Goal: Information Seeking & Learning: Learn about a topic

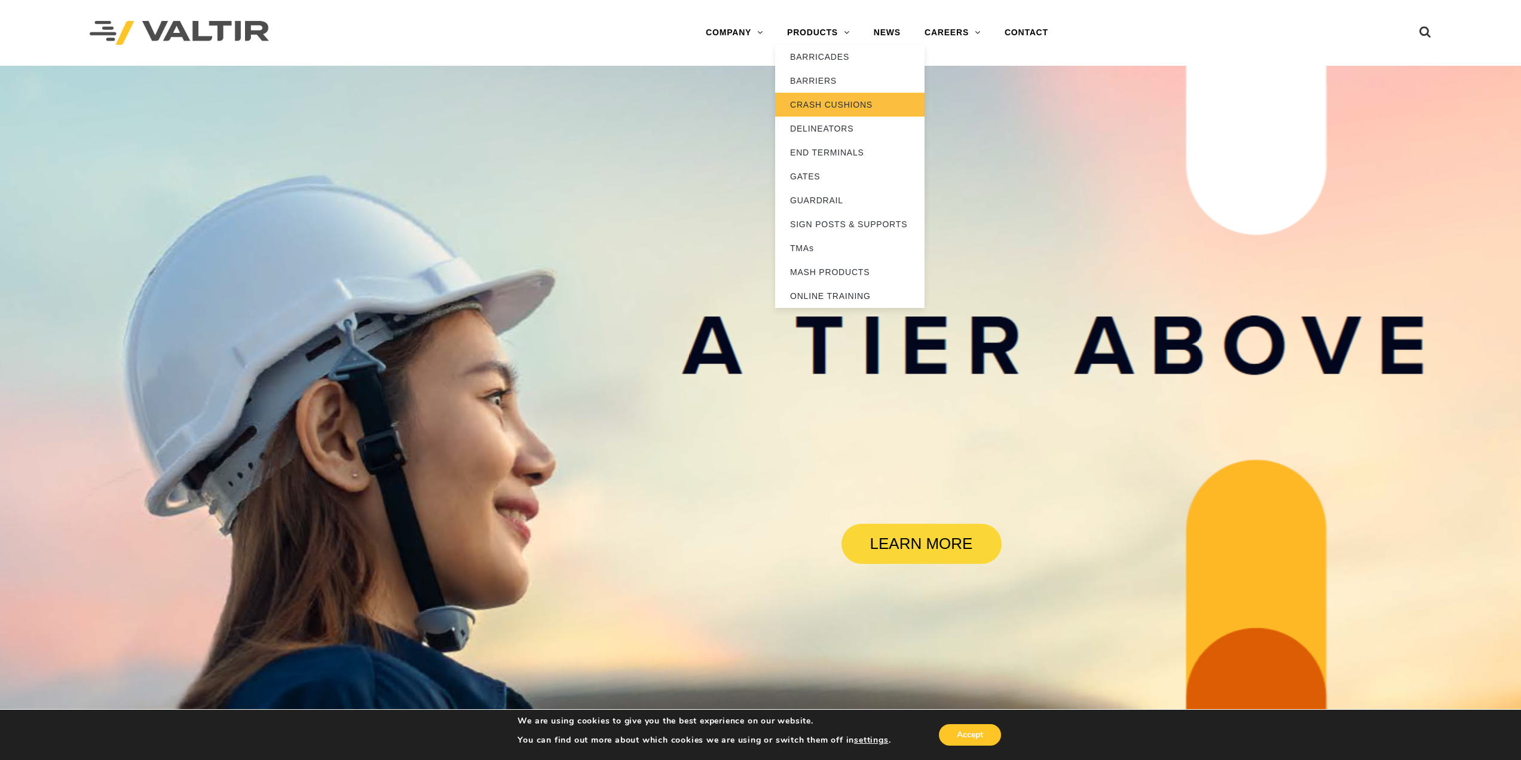
click at [822, 104] on link "CRASH CUSHIONS" at bounding box center [849, 105] width 149 height 24
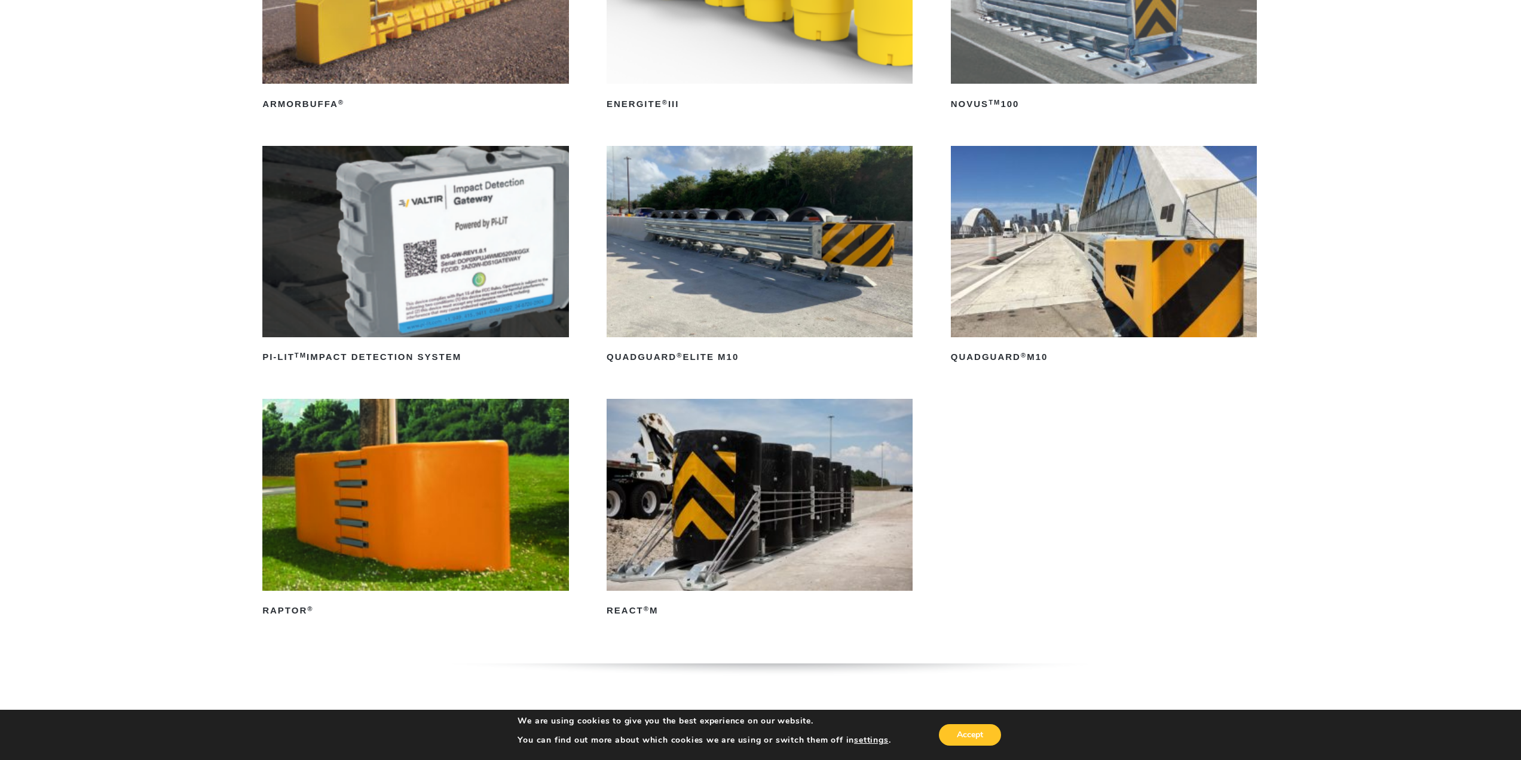
scroll to position [359, 0]
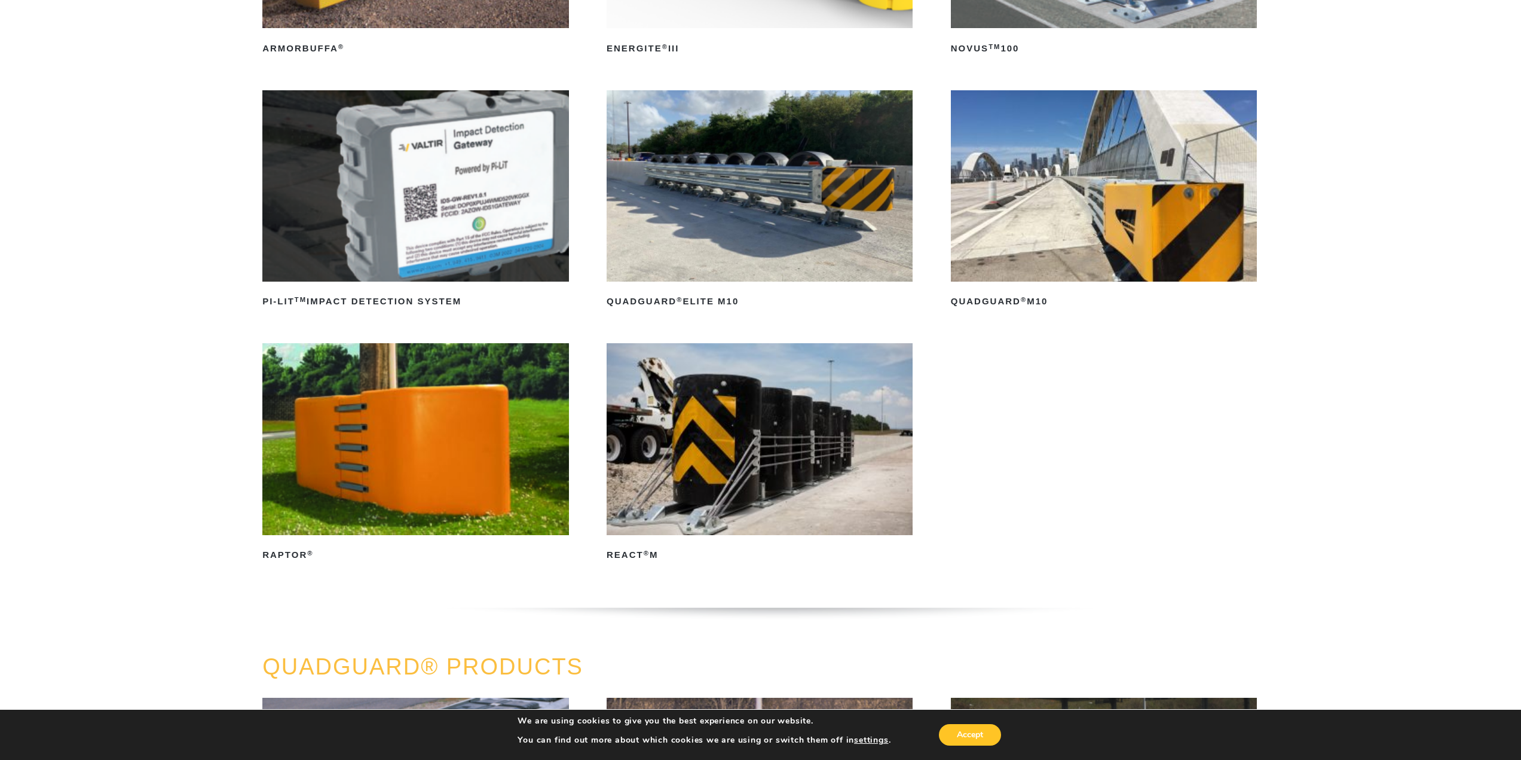
click at [149, 287] on div "MASH CRASH CUSHIONS ArmorBuffa ® Read more ENERGITE ® III Read more NOVUS TM 10…" at bounding box center [760, 224] width 1521 height 861
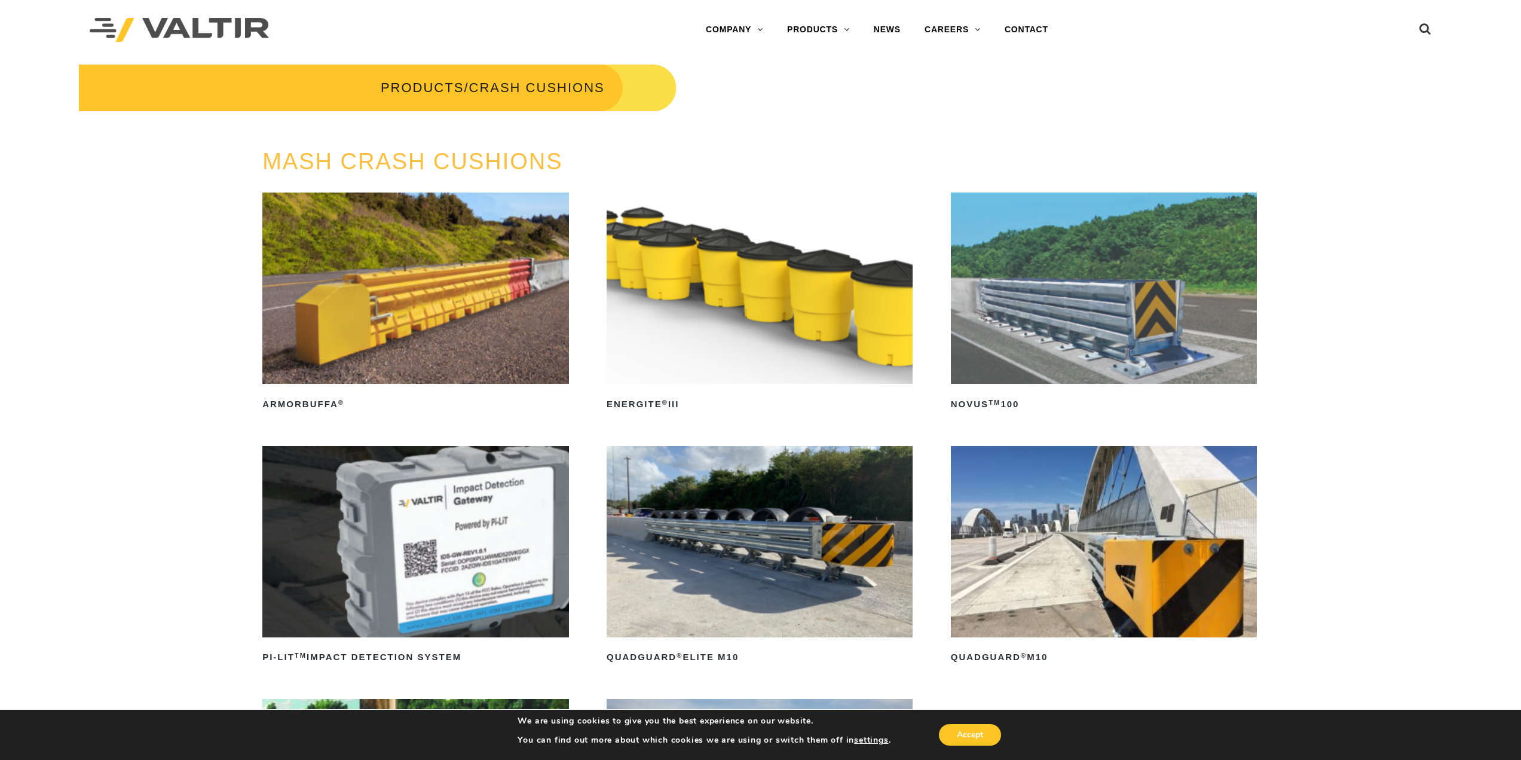
scroll to position [0, 0]
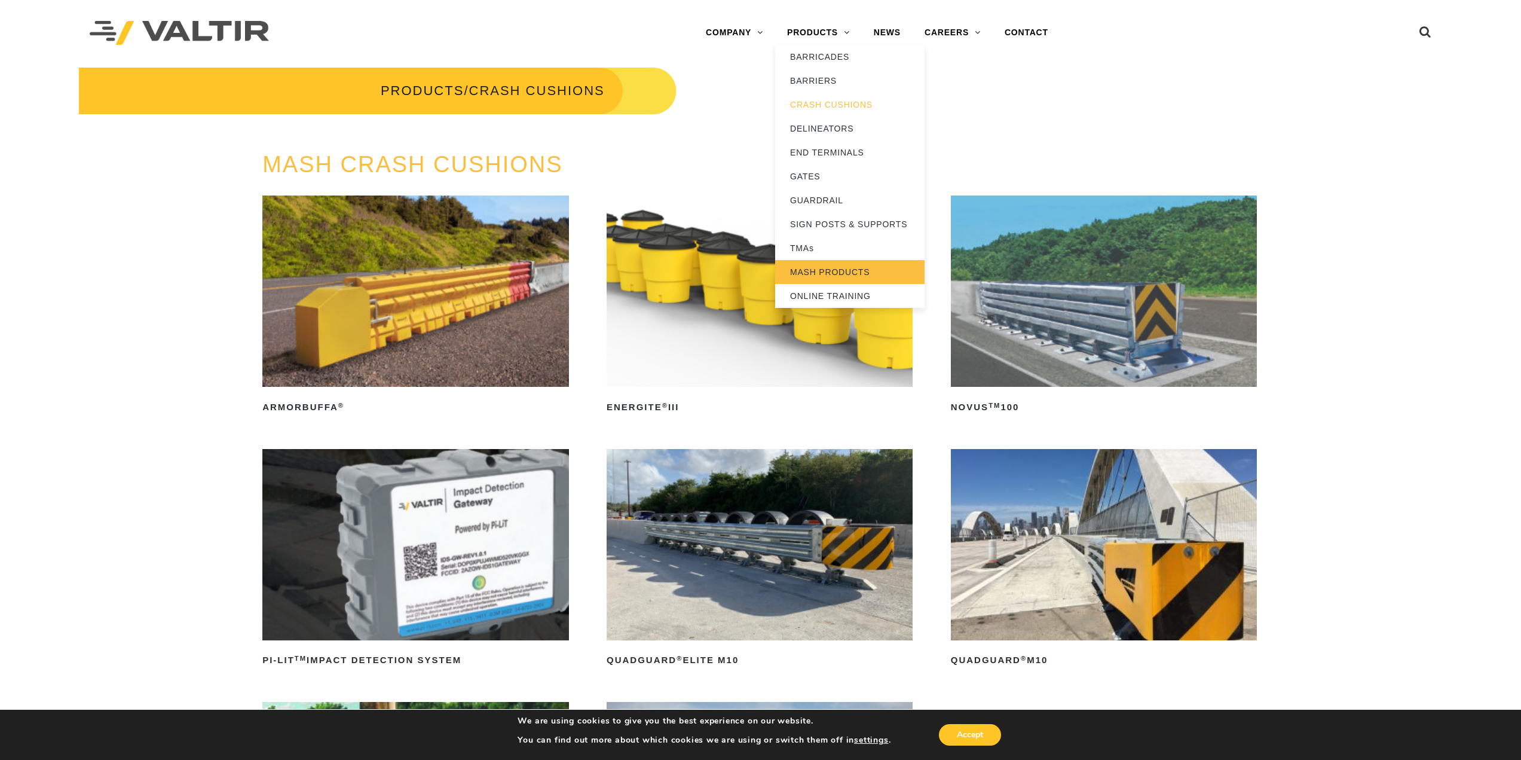
click at [820, 276] on link "MASH PRODUCTS" at bounding box center [849, 272] width 149 height 24
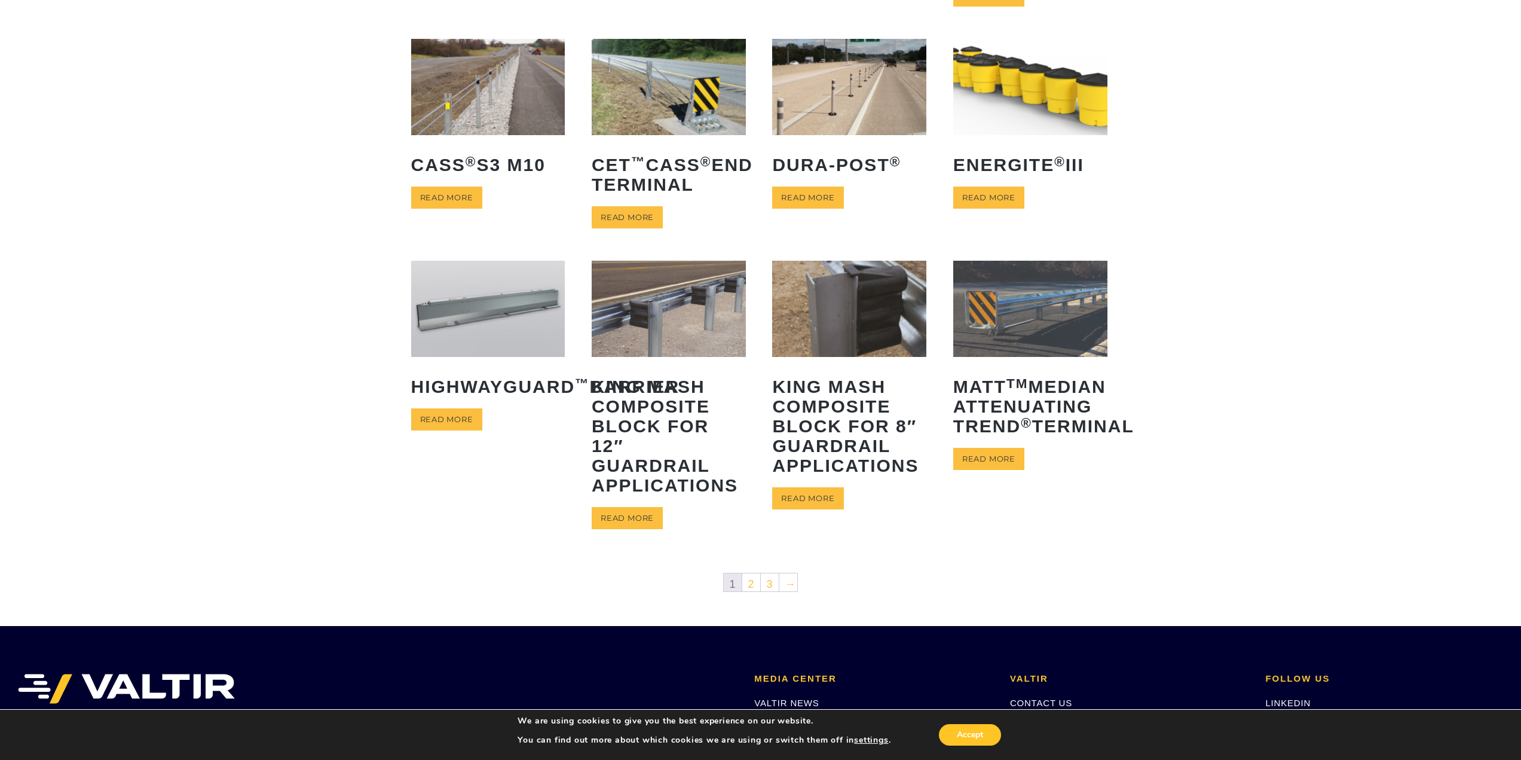
scroll to position [359, 0]
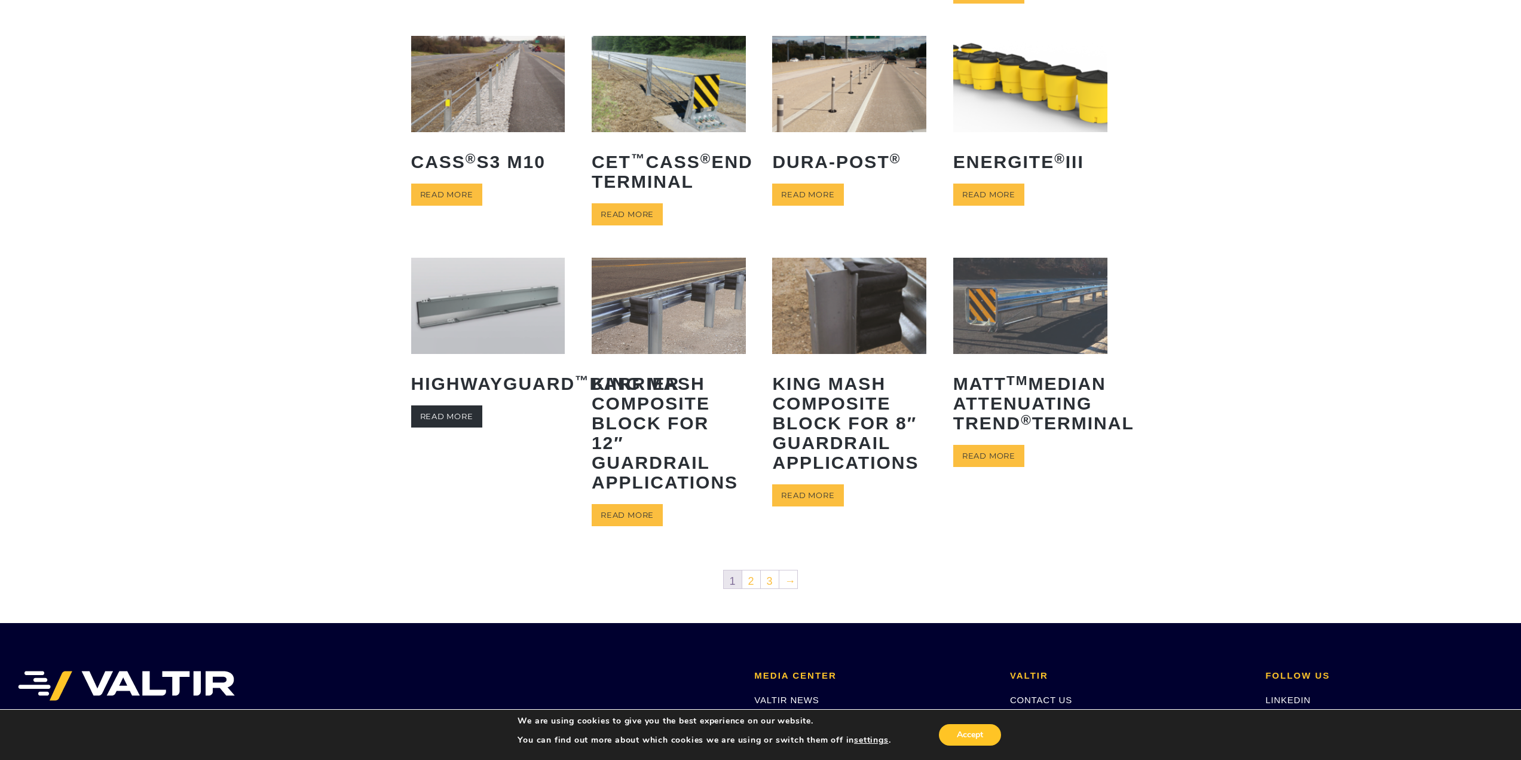
click at [451, 427] on link "Read more" at bounding box center [446, 416] width 71 height 22
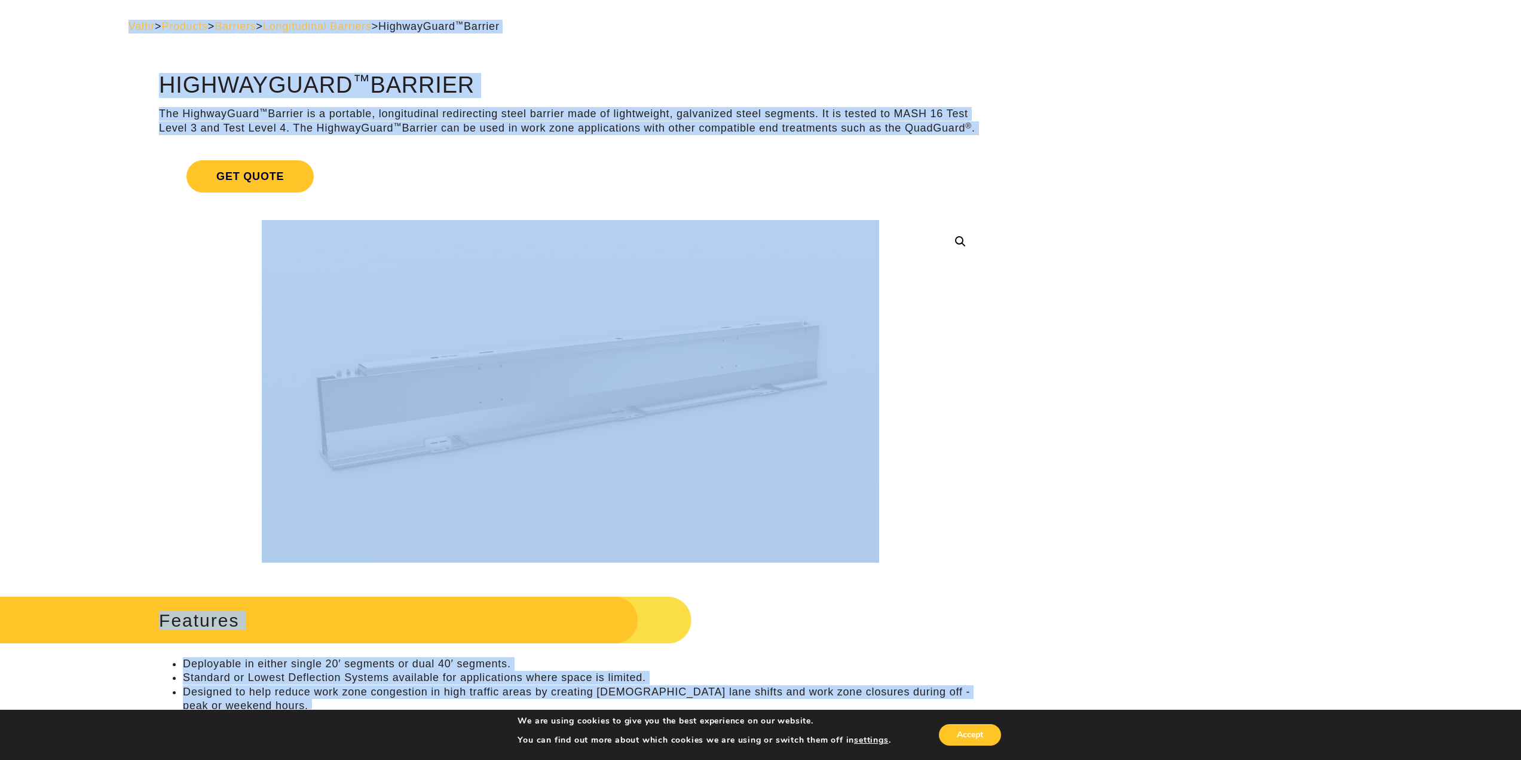
scroll to position [3, 0]
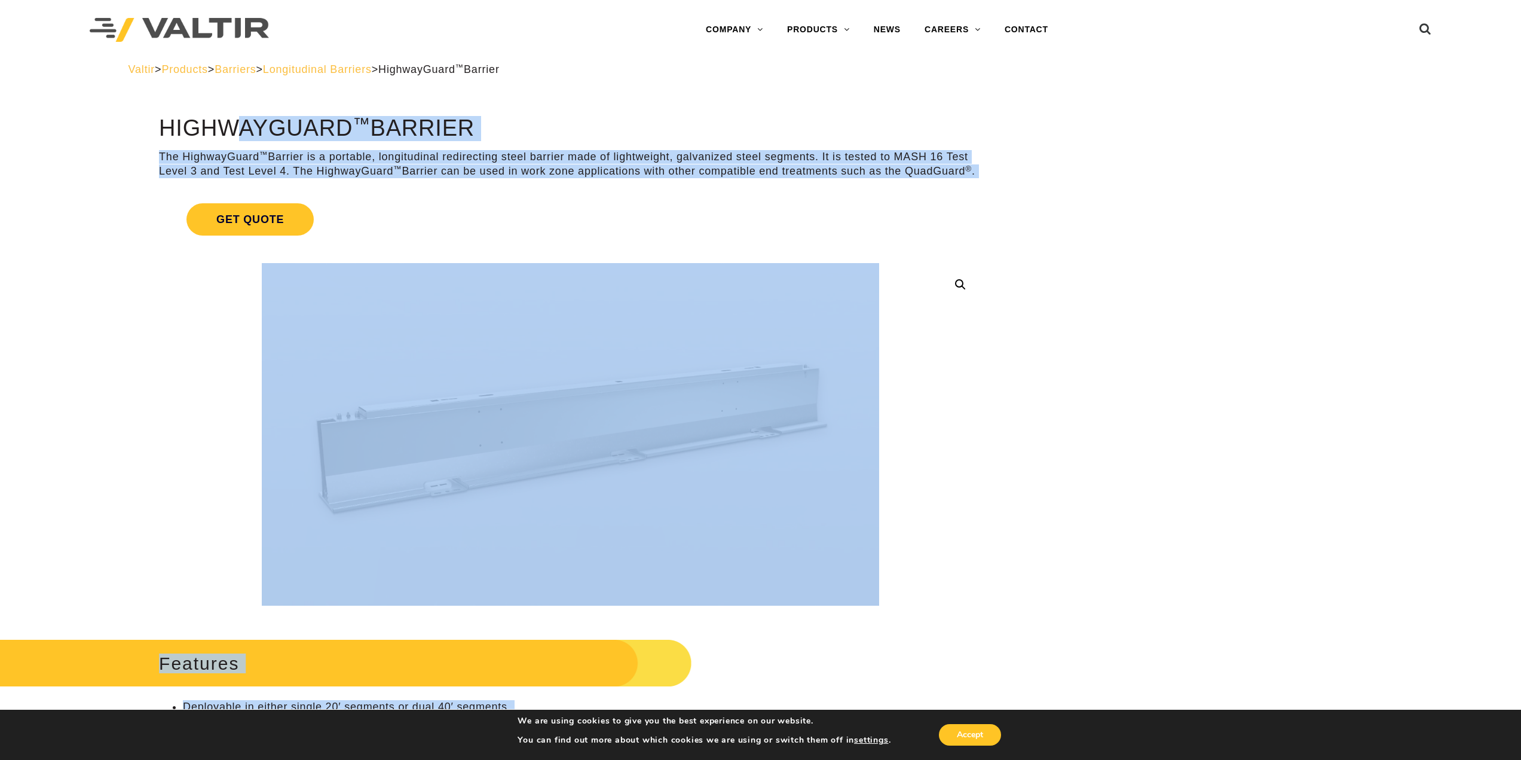
drag, startPoint x: 671, startPoint y: 504, endPoint x: 160, endPoint y: 124, distance: 637.3
copy div "**********"
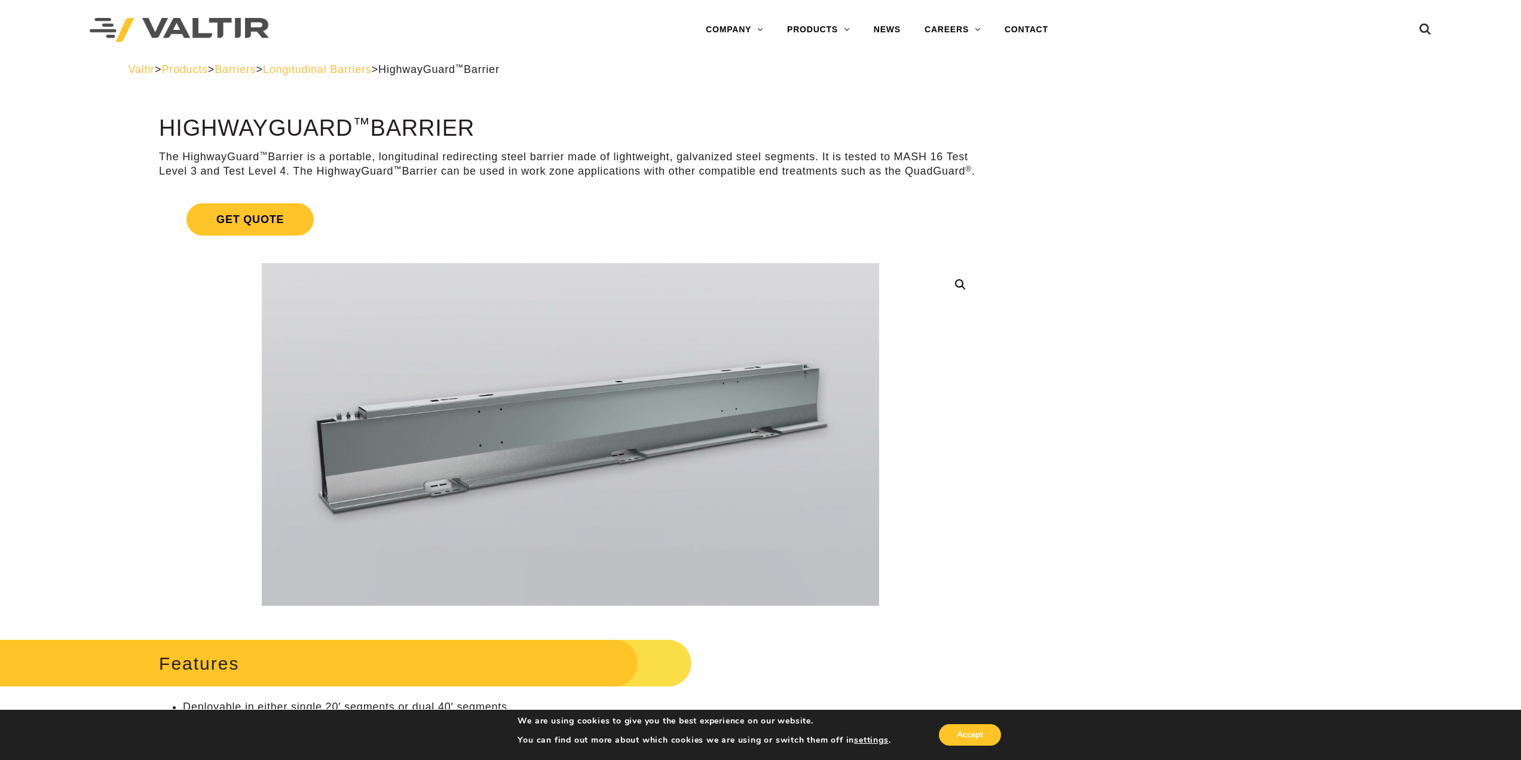
click at [498, 51] on div "Menu COMPANY ABOUT VALTIR OUR HISTORY RENTALS INTERNATIONAL PRODUCTS BARRICADES…" at bounding box center [876, 30] width 819 height 66
click at [198, 70] on span "Products" at bounding box center [184, 69] width 46 height 12
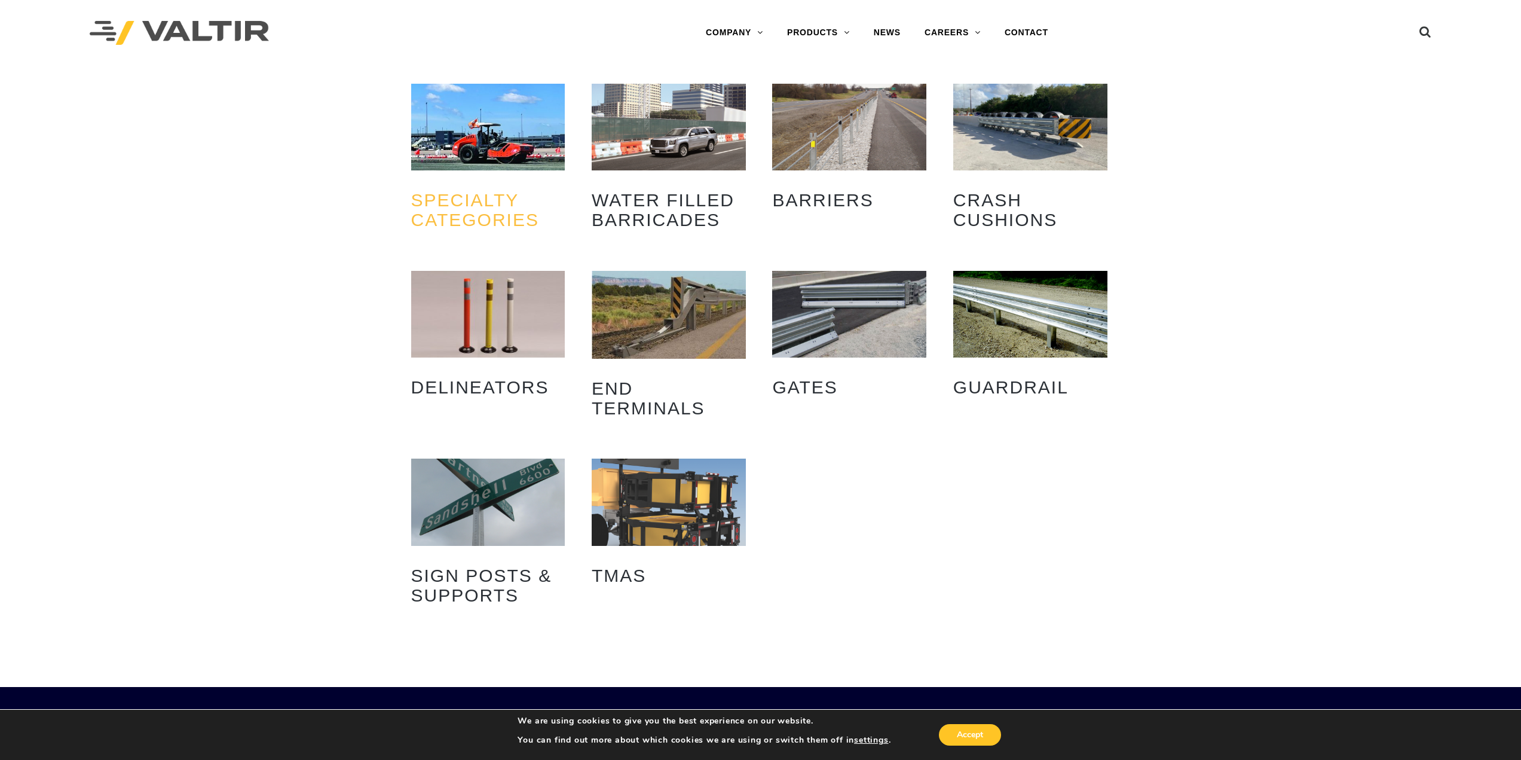
click at [479, 201] on h2 "Specialty Categories (33)" at bounding box center [488, 209] width 154 height 57
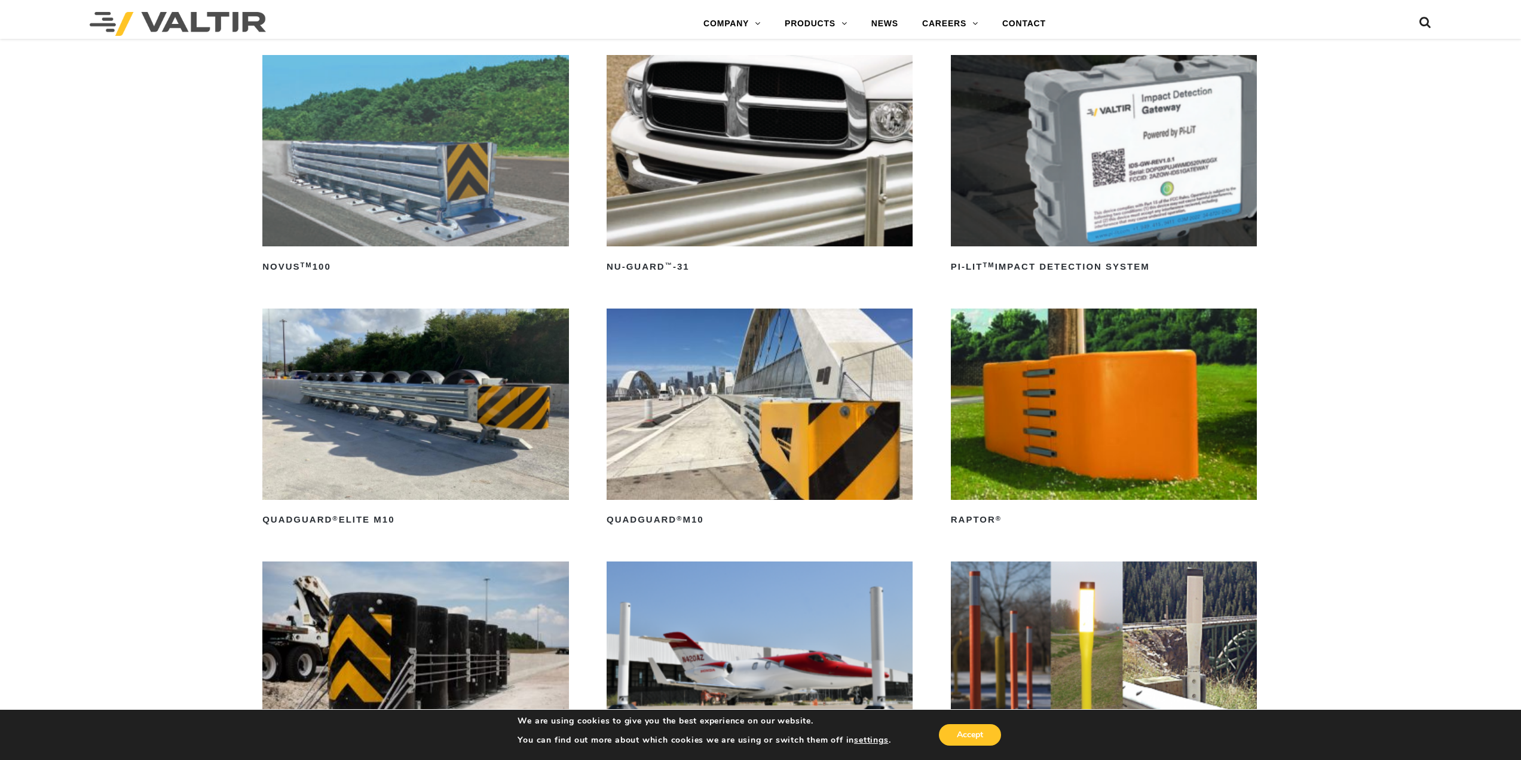
scroll to position [1315, 0]
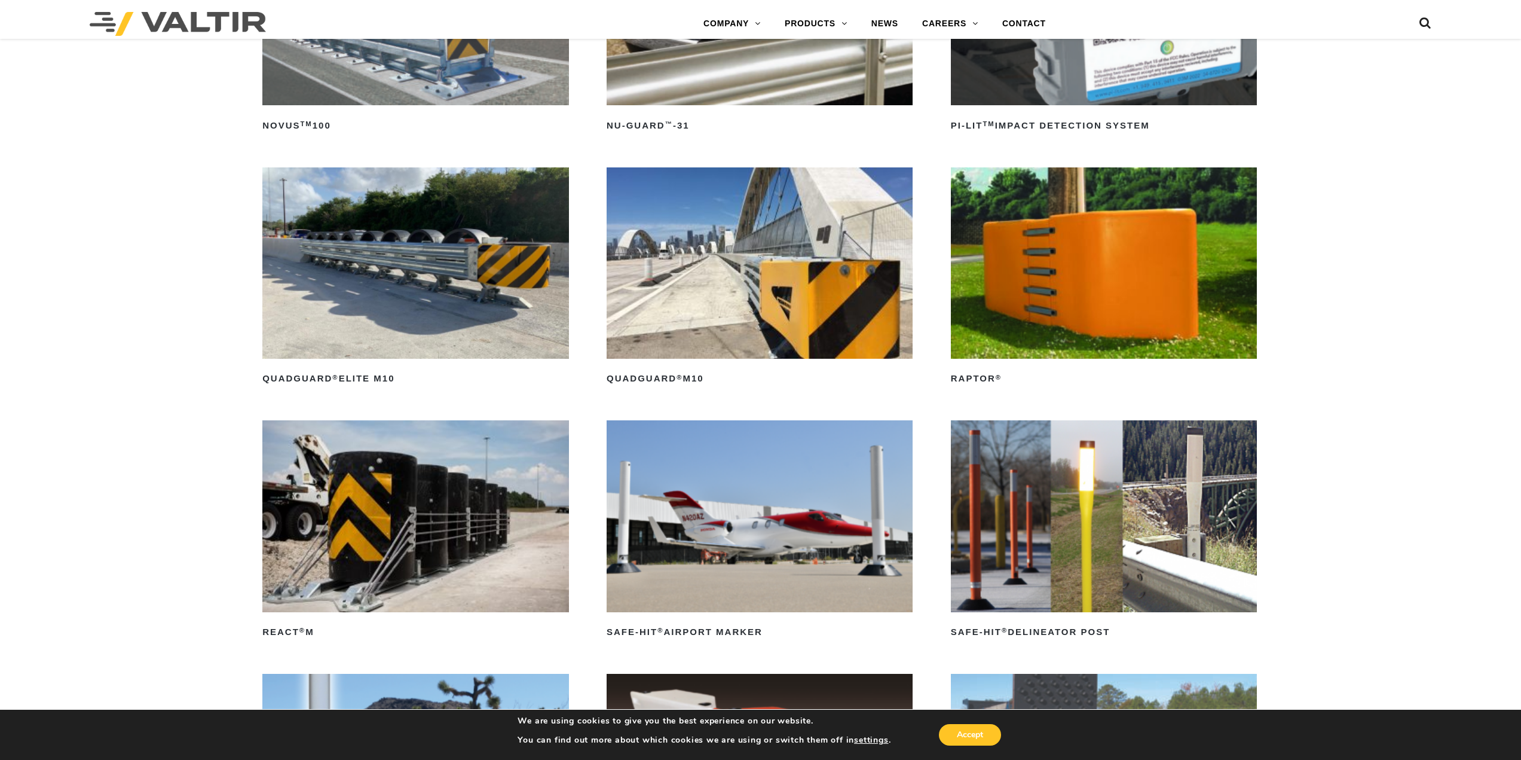
click at [685, 292] on img at bounding box center [760, 262] width 306 height 191
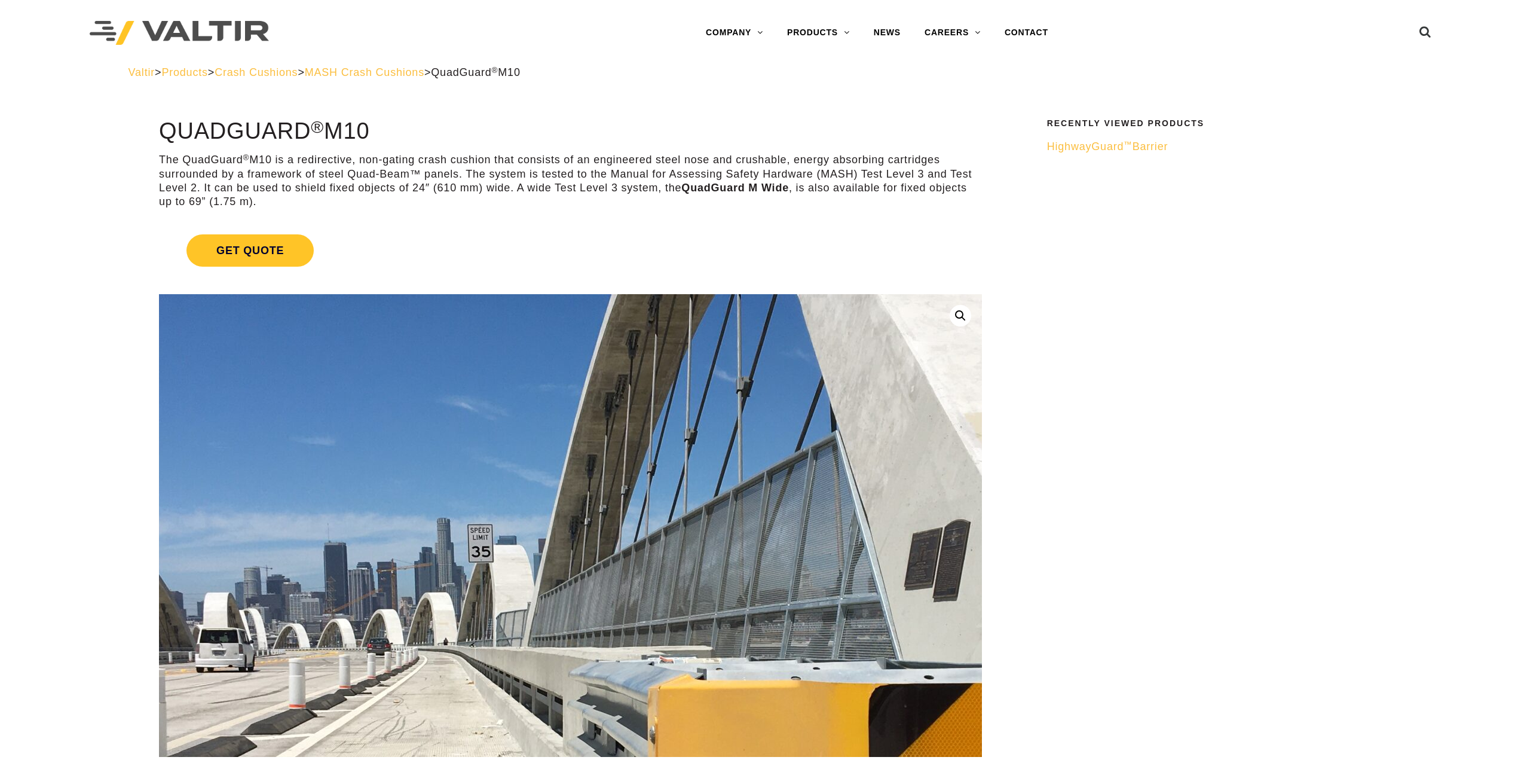
drag, startPoint x: 0, startPoint y: 0, endPoint x: 477, endPoint y: 414, distance: 632.0
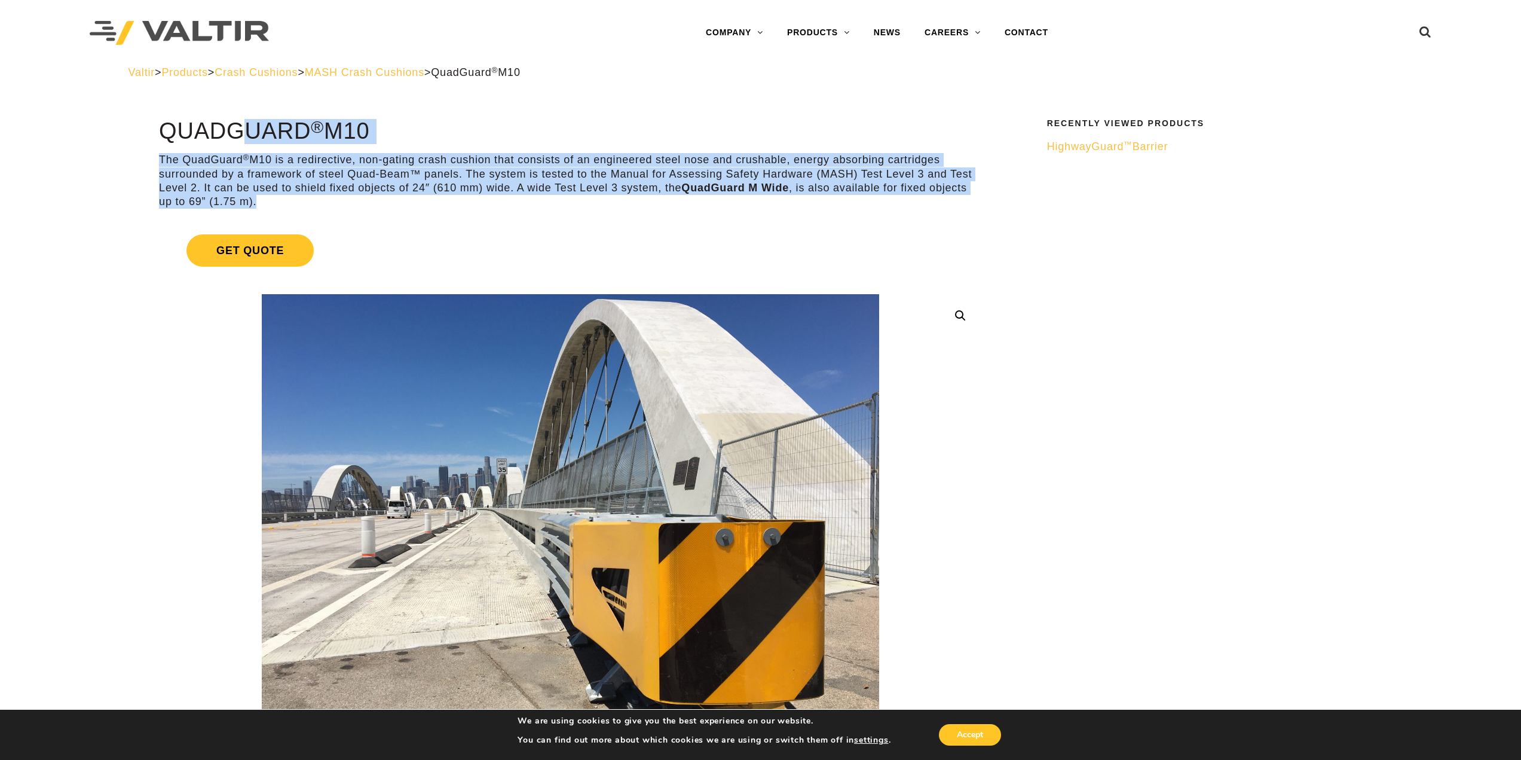
drag, startPoint x: 283, startPoint y: 204, endPoint x: 160, endPoint y: 128, distance: 145.1
copy div "QuadGuard ® M10 The QuadGuard ® M10 is a redirective, non-gating crash cushion …"
click at [206, 72] on span "Products" at bounding box center [184, 72] width 46 height 12
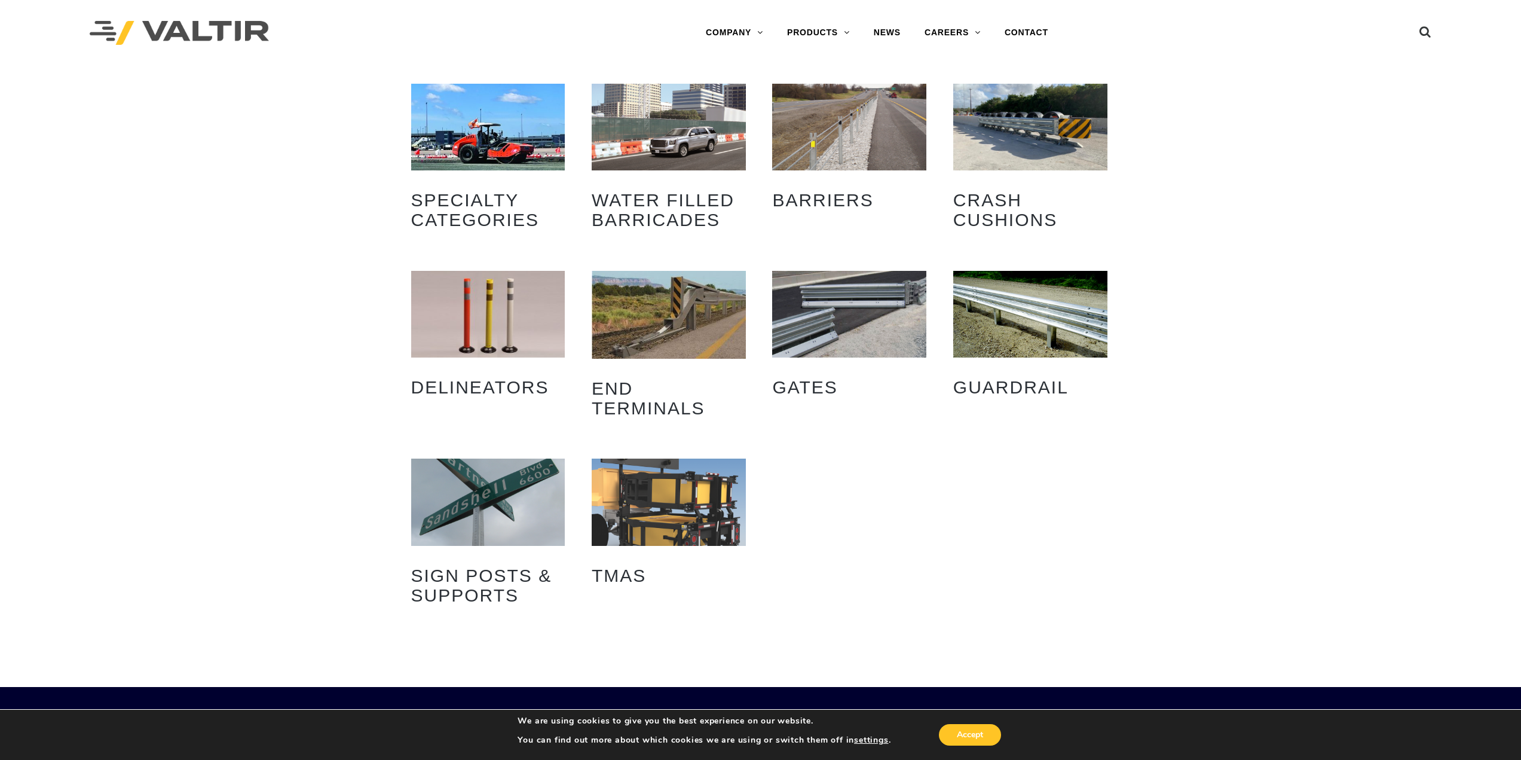
click at [492, 132] on img "Visit product category Specialty Categories" at bounding box center [488, 127] width 154 height 87
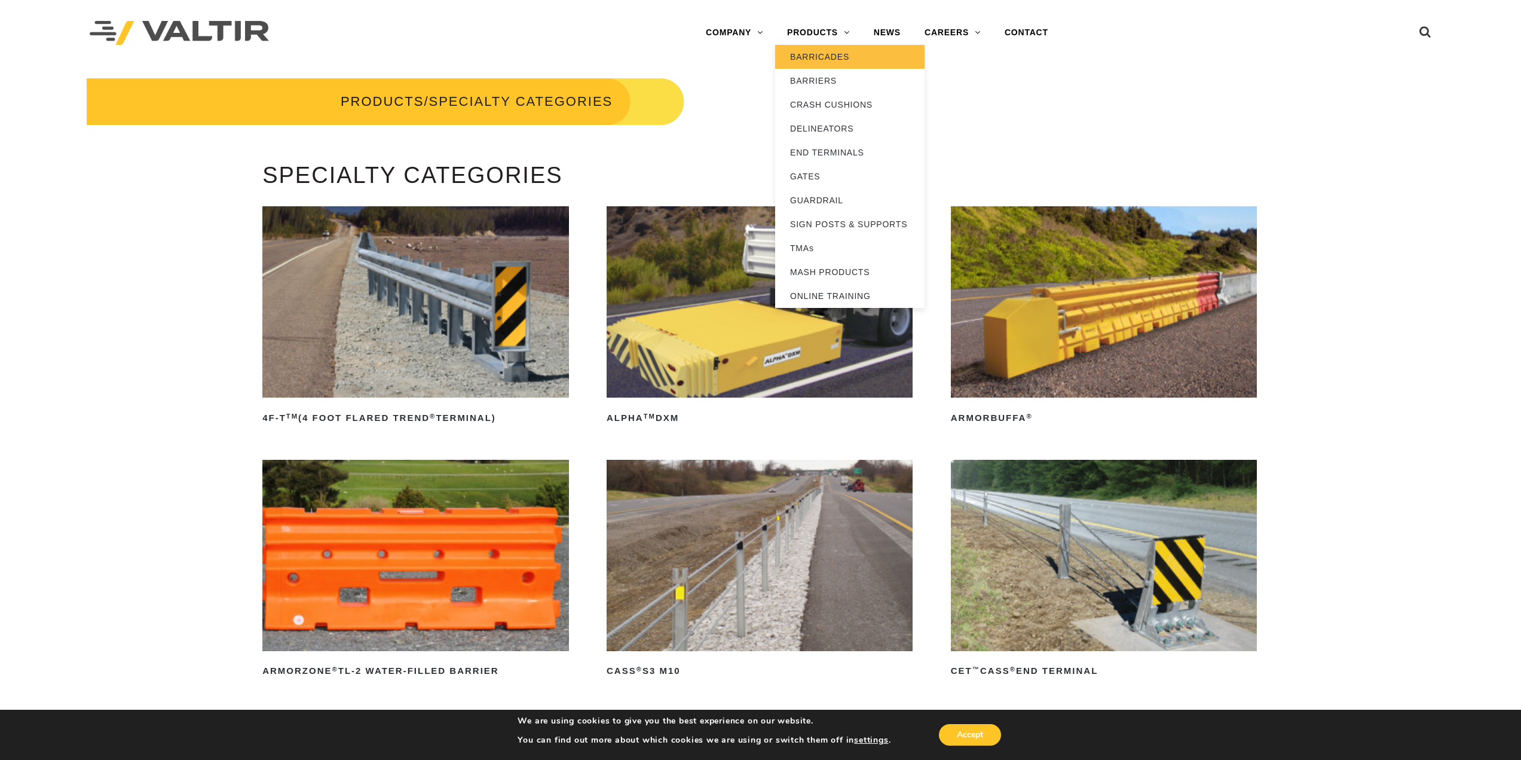
click at [822, 56] on link "BARRICADES" at bounding box center [849, 57] width 149 height 24
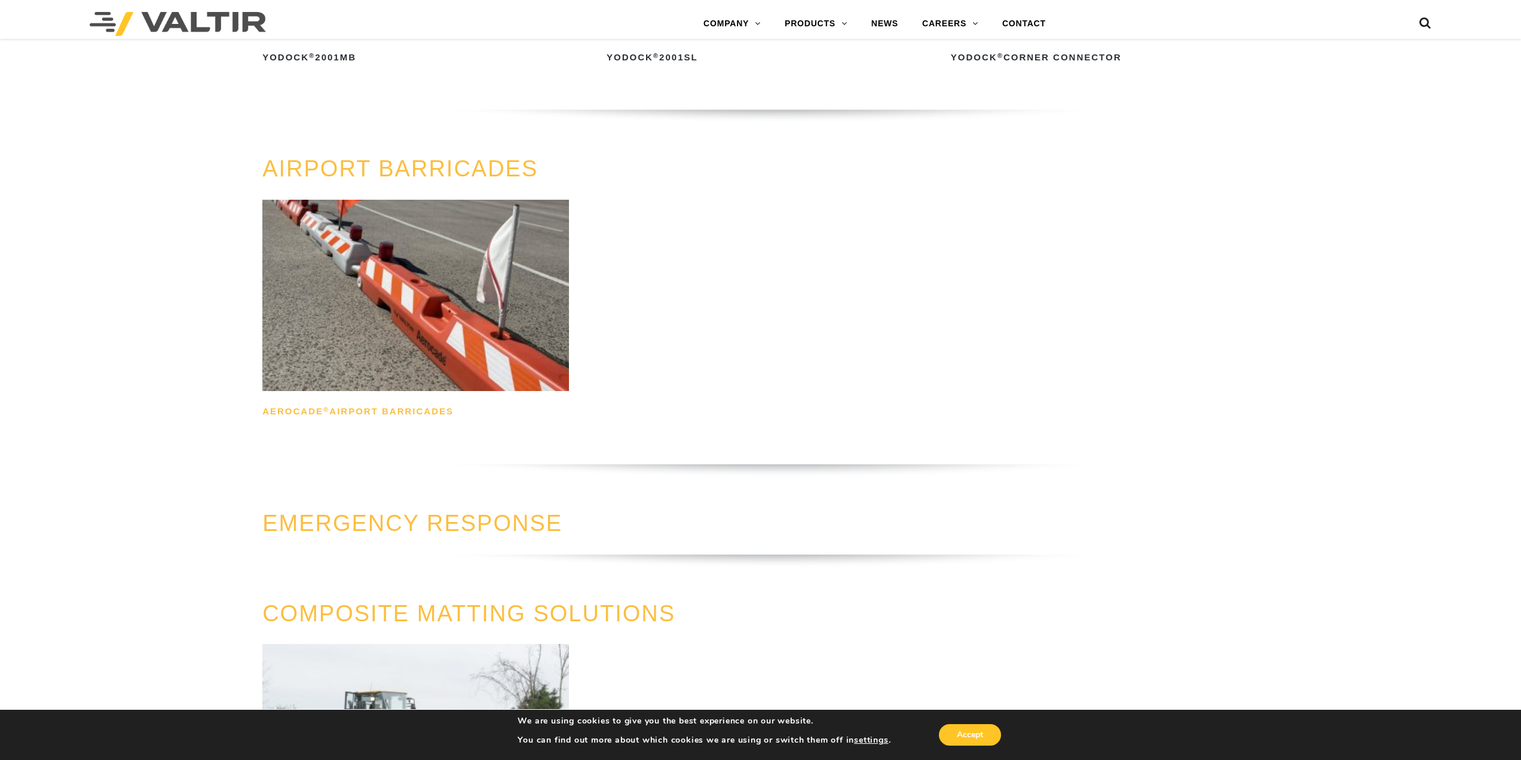
scroll to position [1255, 0]
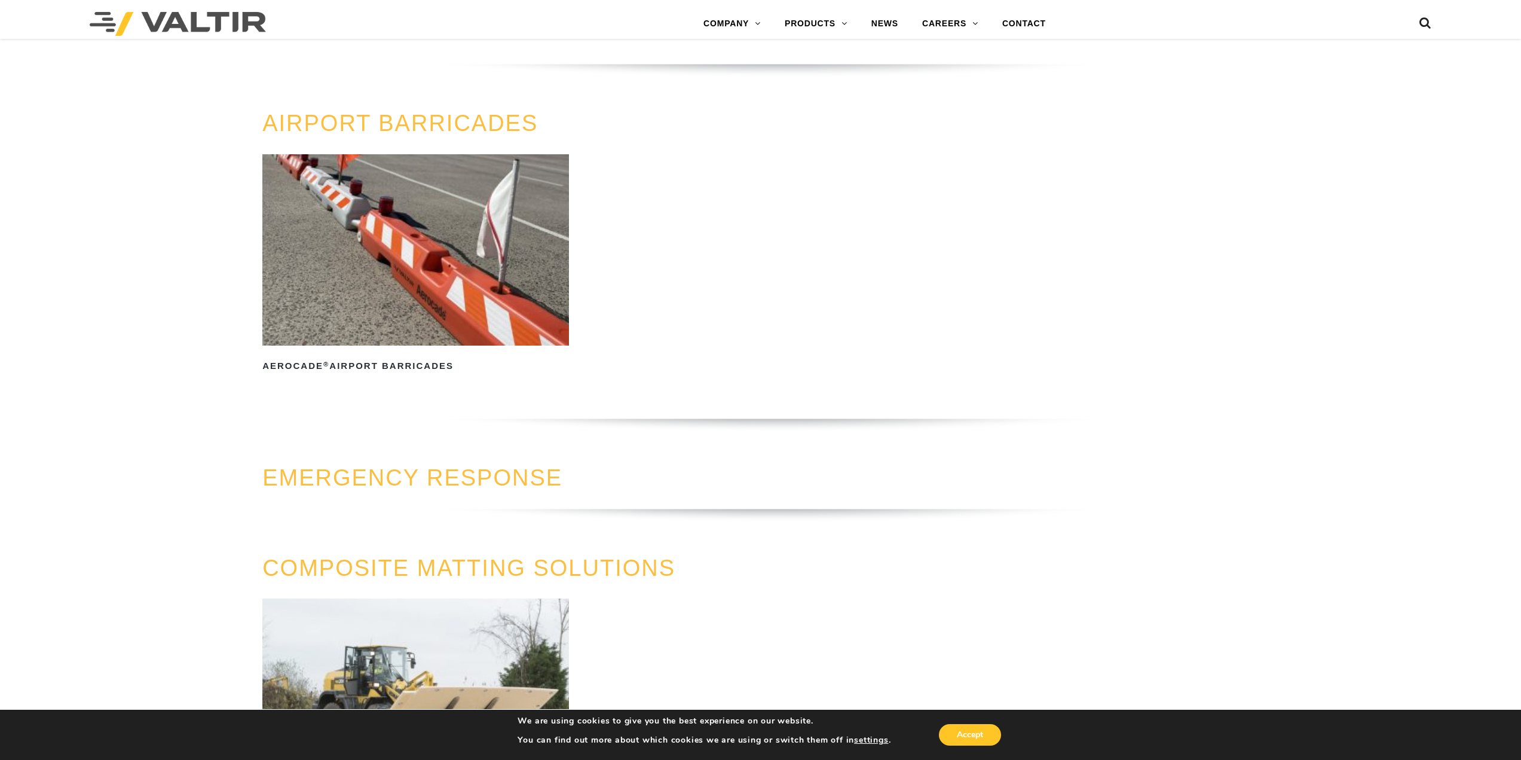
click at [333, 275] on img at bounding box center [415, 249] width 306 height 191
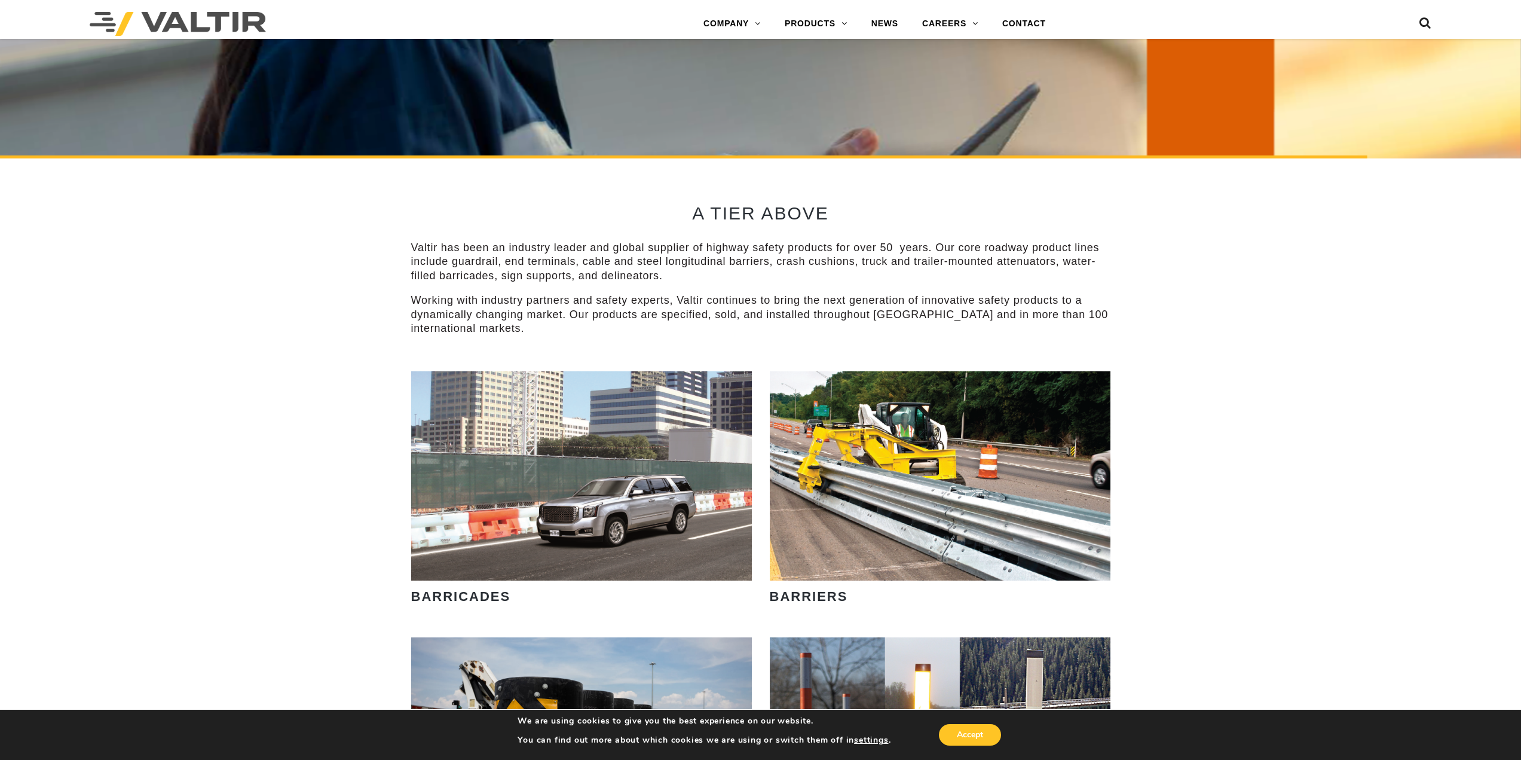
scroll to position [598, 0]
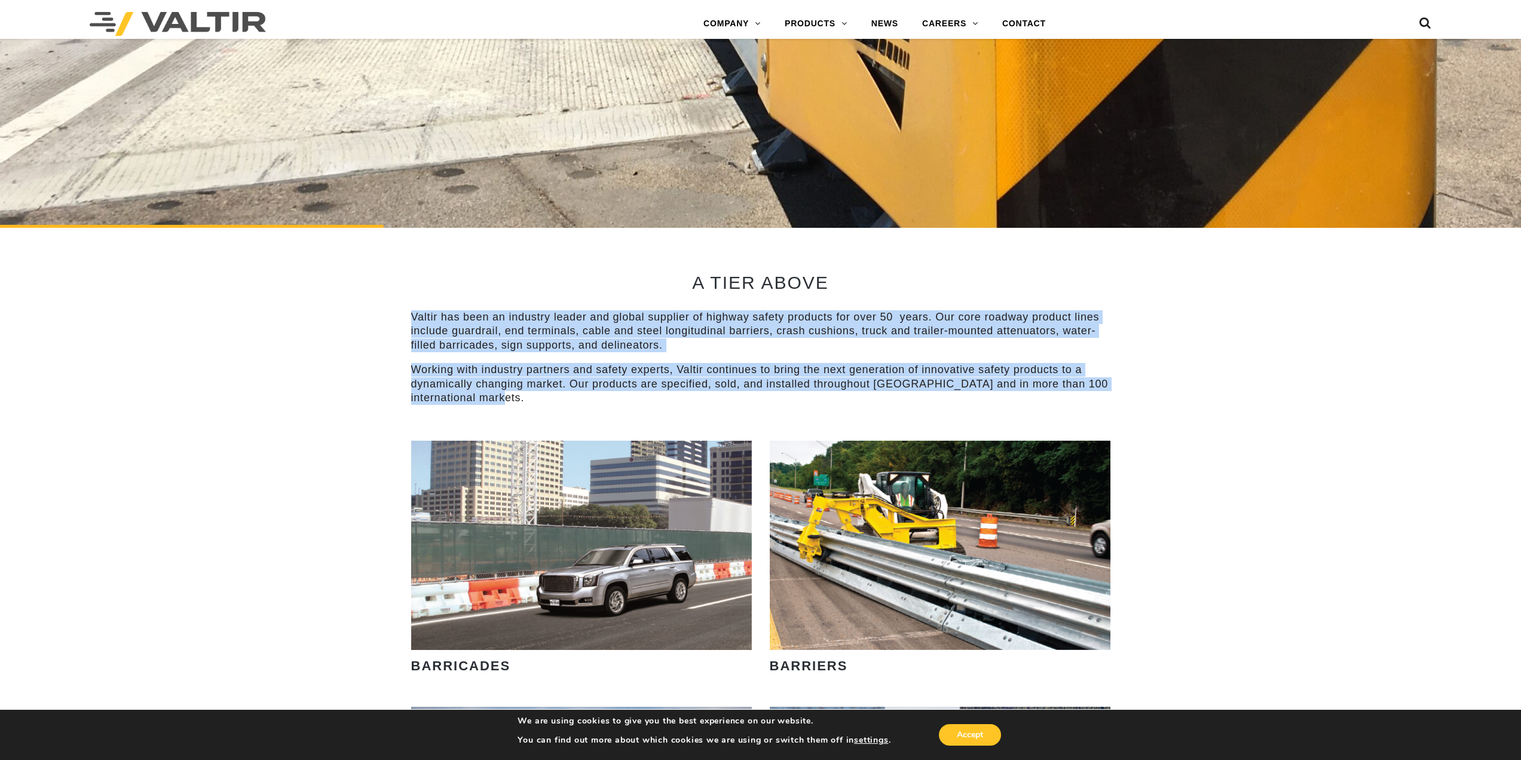
drag, startPoint x: 543, startPoint y: 404, endPoint x: 401, endPoint y: 317, distance: 166.5
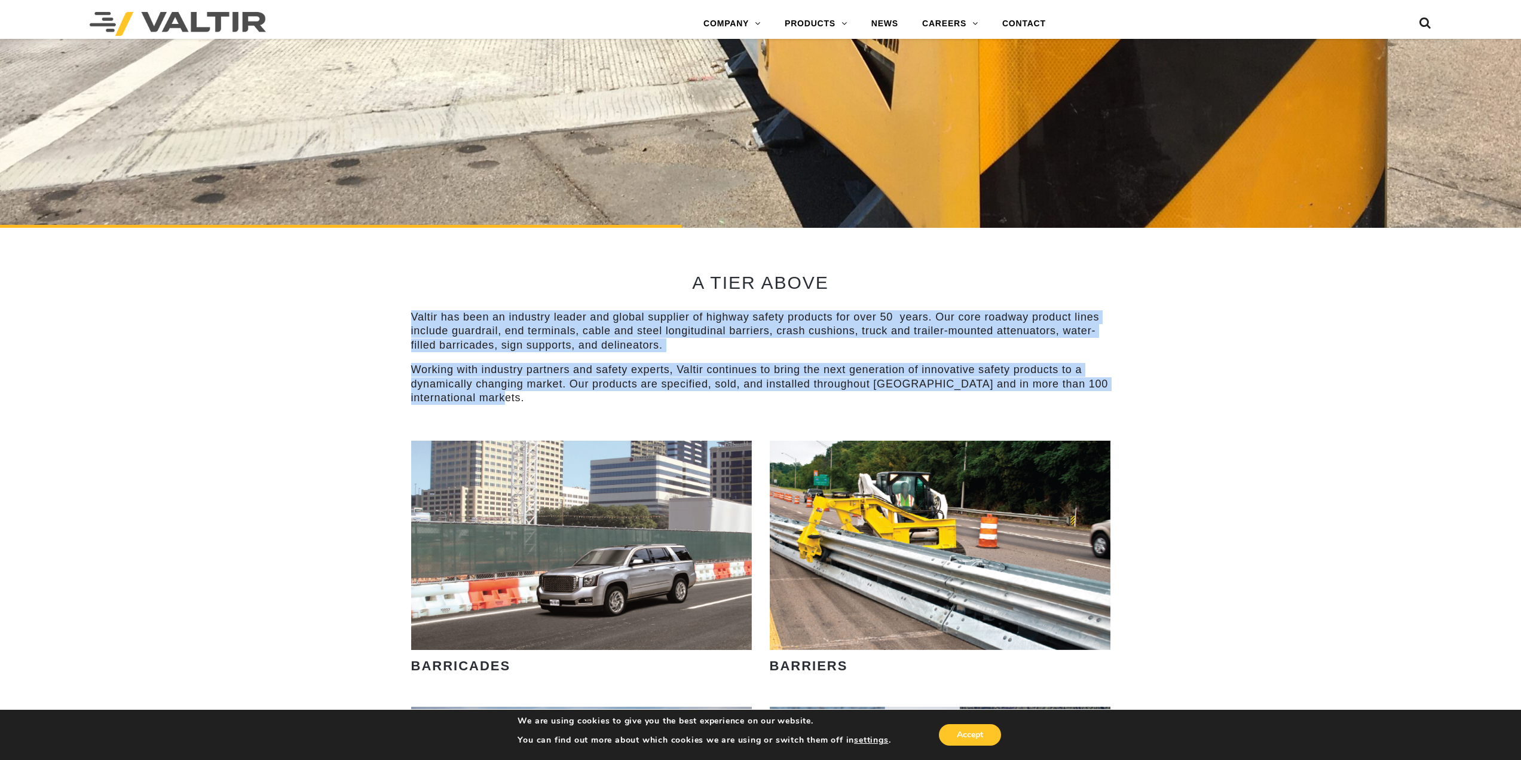
copy div "Valtir has been an industry leader and global supplier of highway safety produc…"
